Goal: Task Accomplishment & Management: Manage account settings

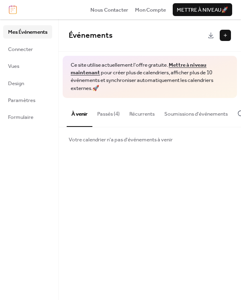
click at [13, 10] on img at bounding box center [13, 9] width 8 height 9
click at [16, 84] on span "Design" at bounding box center [16, 83] width 16 height 8
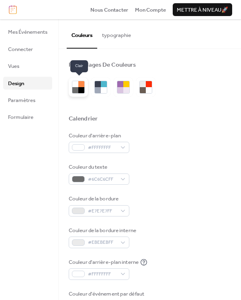
click at [83, 90] on div at bounding box center [81, 90] width 6 height 6
click at [148, 12] on span "Mon Compte" at bounding box center [150, 10] width 31 height 8
click at [113, 36] on button "typographie" at bounding box center [116, 33] width 39 height 28
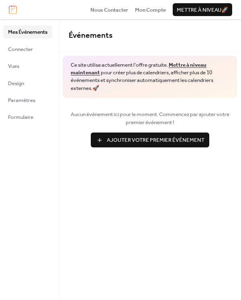
click at [116, 140] on span "Ajouter Votre Premier Événement" at bounding box center [156, 140] width 98 height 8
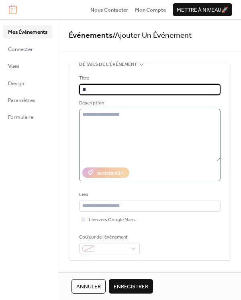
type input "*"
type input "**********"
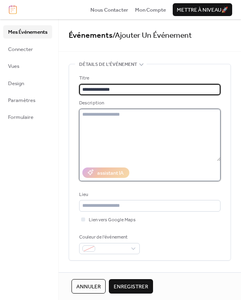
click at [126, 152] on textarea at bounding box center [149, 135] width 141 height 52
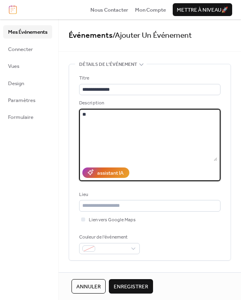
type textarea "*"
paste textarea "**********"
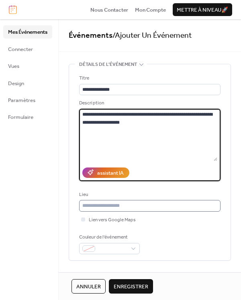
type textarea "**********"
click at [91, 206] on input "text" at bounding box center [149, 205] width 141 height 11
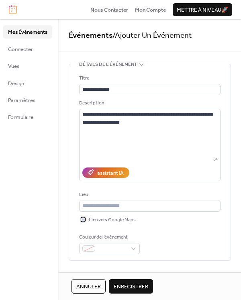
click at [85, 220] on div at bounding box center [83, 219] width 4 height 4
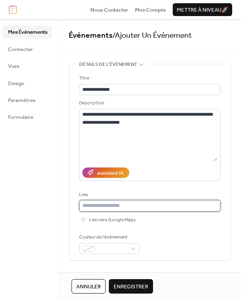
click at [101, 210] on input "text" at bounding box center [149, 205] width 141 height 11
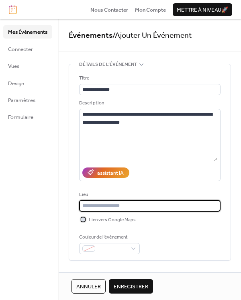
click at [85, 221] on div at bounding box center [83, 219] width 4 height 4
click at [98, 209] on input "text" at bounding box center [149, 205] width 141 height 11
type input "**********"
click at [101, 220] on span "Lien vers Google Maps" at bounding box center [112, 220] width 47 height 8
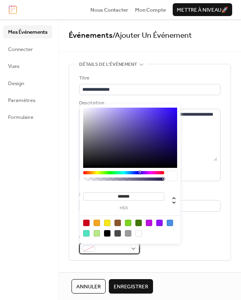
click at [115, 250] on span at bounding box center [112, 249] width 28 height 8
drag, startPoint x: 108, startPoint y: 224, endPoint x: 121, endPoint y: 234, distance: 15.7
click at [108, 224] on div at bounding box center [107, 222] width 6 height 6
type input "*******"
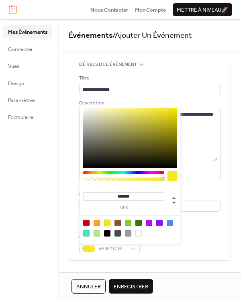
click at [135, 286] on span "Enregistrer" at bounding box center [131, 286] width 35 height 8
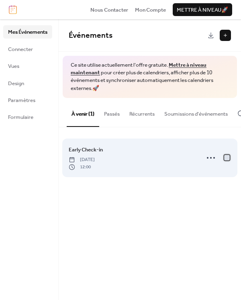
click at [227, 159] on div at bounding box center [227, 157] width 6 height 6
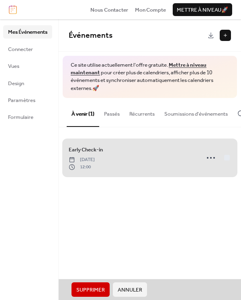
click at [229, 160] on span "Early Check-in lundi, septembre 8, 2025 12:00" at bounding box center [150, 157] width 162 height 45
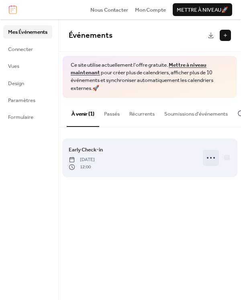
click at [211, 161] on icon at bounding box center [210, 157] width 13 height 13
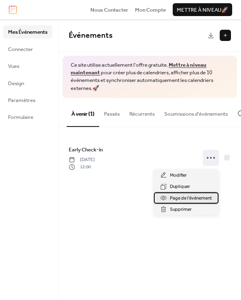
click at [186, 199] on span "Page de l'événement" at bounding box center [191, 198] width 42 height 8
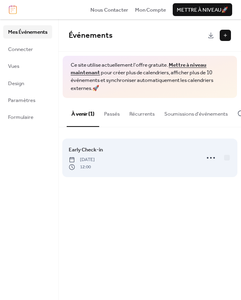
click at [120, 155] on div "Early Check-in lundi, septembre 8, 2025 12:00" at bounding box center [132, 157] width 126 height 25
click at [206, 159] on icon at bounding box center [210, 157] width 13 height 13
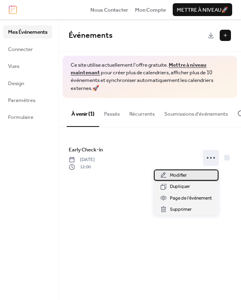
click at [192, 172] on div "Modifier" at bounding box center [186, 174] width 65 height 11
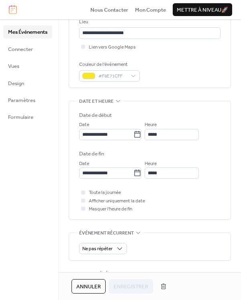
scroll to position [177, 0]
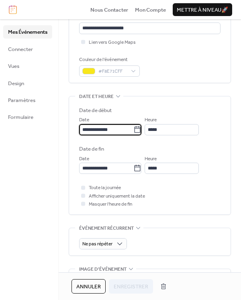
click at [108, 130] on input "**********" at bounding box center [106, 129] width 54 height 11
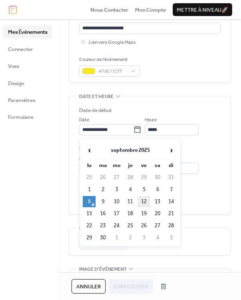
click at [145, 201] on td "12" at bounding box center [143, 201] width 13 height 11
type input "**********"
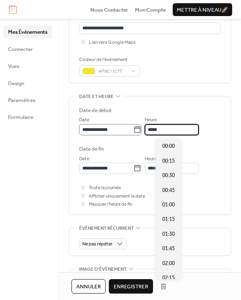
drag, startPoint x: 169, startPoint y: 131, endPoint x: 143, endPoint y: 131, distance: 25.7
click at [143, 131] on div "**********" at bounding box center [149, 126] width 141 height 20
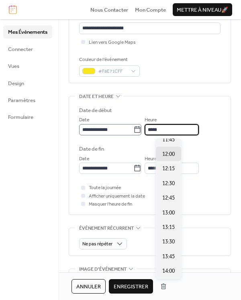
scroll to position [179, 0]
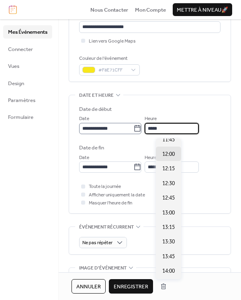
drag, startPoint x: 164, startPoint y: 130, endPoint x: 140, endPoint y: 130, distance: 23.3
click at [140, 130] on div "**********" at bounding box center [149, 124] width 141 height 20
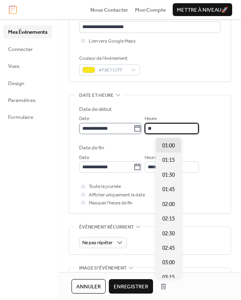
scroll to position [982, 0]
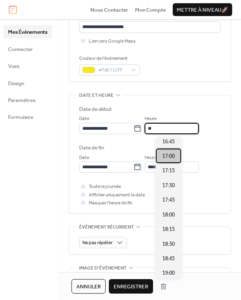
click at [167, 152] on span "17:00" at bounding box center [168, 156] width 12 height 8
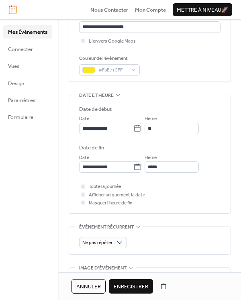
type input "*****"
click at [171, 169] on input "*****" at bounding box center [171, 166] width 54 height 11
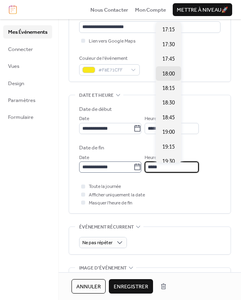
click at [136, 169] on div "**********" at bounding box center [149, 163] width 141 height 20
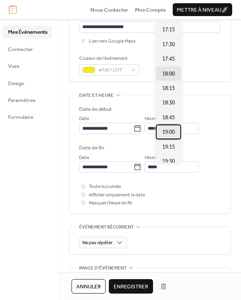
click at [169, 128] on span "19:00" at bounding box center [168, 132] width 12 height 8
type input "*****"
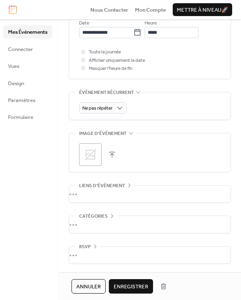
scroll to position [314, 0]
click at [102, 221] on div "•••" at bounding box center [149, 224] width 161 height 17
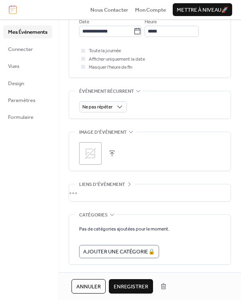
click at [52, 217] on div "Mes Événements Connecter Vues Design Paramètres Formulaire" at bounding box center [29, 159] width 59 height 280
click at [108, 196] on div "•••" at bounding box center [149, 192] width 161 height 17
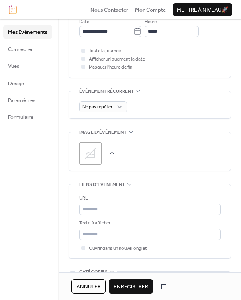
click at [126, 283] on span "Enregistrer" at bounding box center [131, 286] width 35 height 8
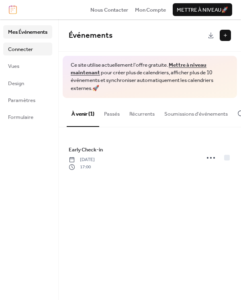
click at [21, 45] on span "Connecter" at bounding box center [20, 49] width 25 height 8
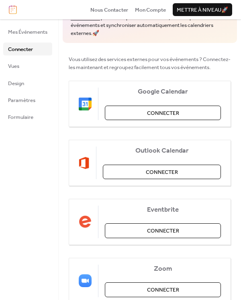
scroll to position [55, 0]
click at [154, 116] on span "Connecter" at bounding box center [163, 113] width 32 height 8
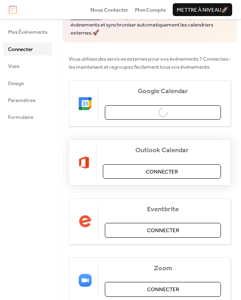
click at [169, 176] on span "Connecter" at bounding box center [162, 172] width 32 height 8
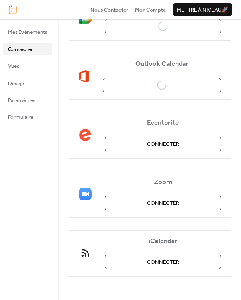
scroll to position [148, 0]
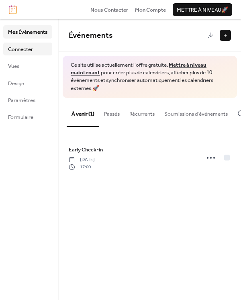
click at [38, 49] on link "Connecter" at bounding box center [27, 49] width 49 height 13
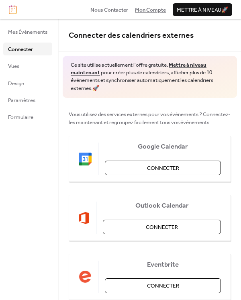
click at [153, 11] on span "Mon Compte" at bounding box center [150, 10] width 31 height 8
click at [17, 103] on span "Paramètres" at bounding box center [21, 100] width 27 height 8
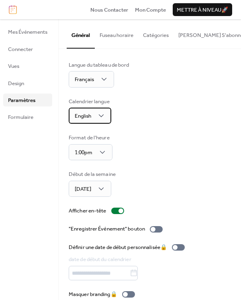
click at [107, 115] on div "English" at bounding box center [90, 116] width 43 height 16
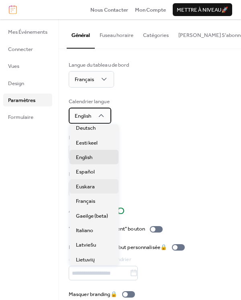
scroll to position [55, 0]
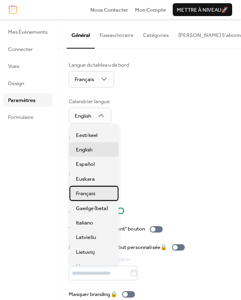
click at [94, 189] on span "Français" at bounding box center [85, 193] width 19 height 8
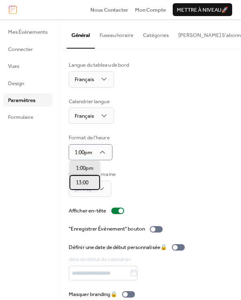
click at [90, 181] on div "13:00" at bounding box center [84, 182] width 30 height 14
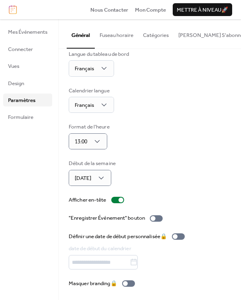
scroll to position [10, 0]
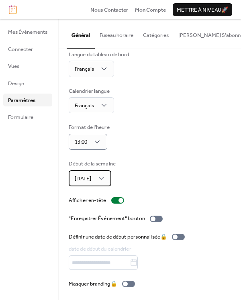
click at [91, 177] on span "[DATE]" at bounding box center [83, 178] width 16 height 10
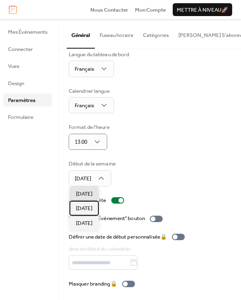
drag, startPoint x: 87, startPoint y: 207, endPoint x: 104, endPoint y: 203, distance: 17.2
click at [87, 207] on span "[DATE]" at bounding box center [84, 208] width 16 height 8
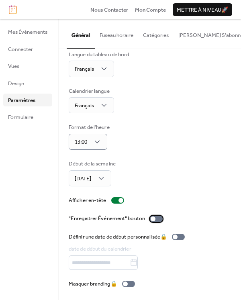
click at [155, 216] on div at bounding box center [152, 218] width 5 height 5
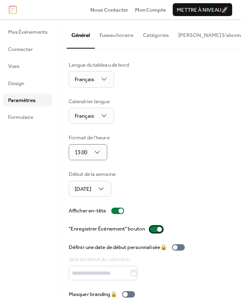
scroll to position [0, 0]
click at [124, 35] on button "Fuseau horaire" at bounding box center [116, 33] width 43 height 28
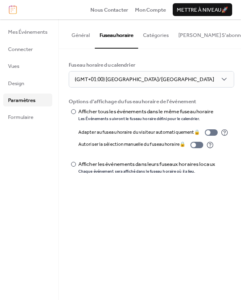
click at [148, 35] on button "Catégories" at bounding box center [155, 33] width 35 height 28
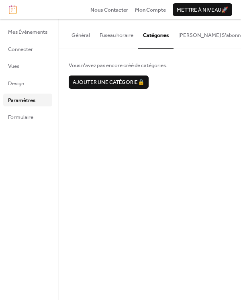
click at [195, 36] on button "[PERSON_NAME] S'abonner" at bounding box center [211, 33] width 77 height 28
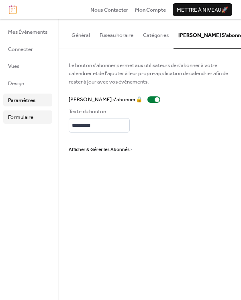
click at [13, 115] on span "Formulaire" at bounding box center [20, 117] width 25 height 8
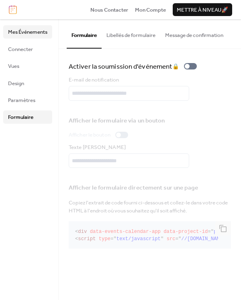
click at [16, 35] on span "Mes Événements" at bounding box center [27, 32] width 39 height 8
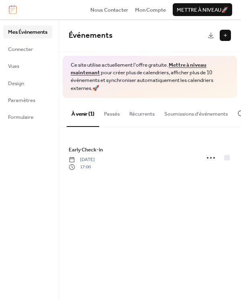
click at [15, 9] on img at bounding box center [13, 9] width 8 height 9
